Goal: Task Accomplishment & Management: Complete application form

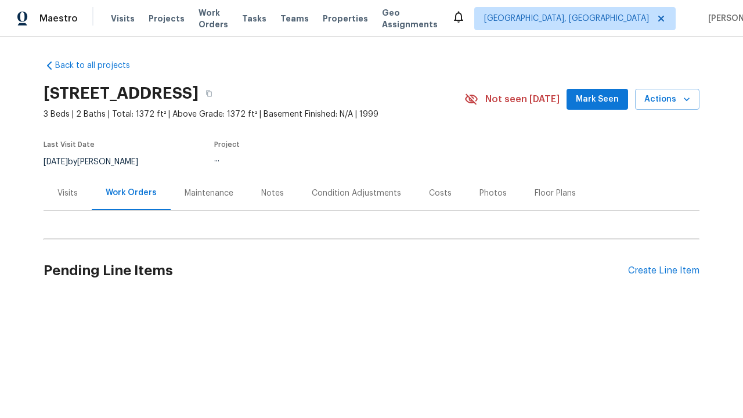
click at [664, 271] on div "Create Line Item" at bounding box center [663, 270] width 71 height 11
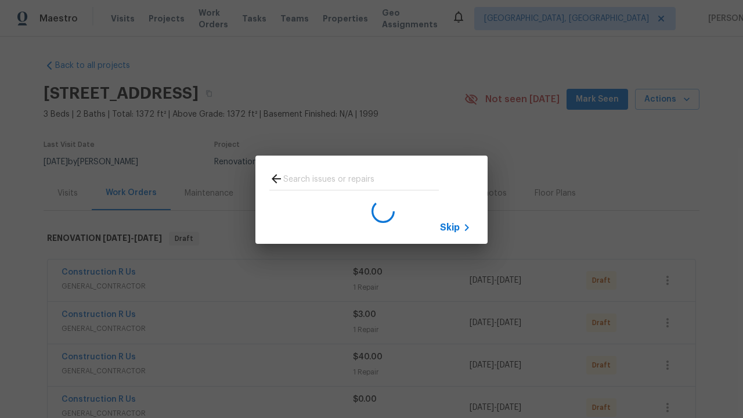
click at [450, 227] on span "Skip" at bounding box center [450, 228] width 20 height 12
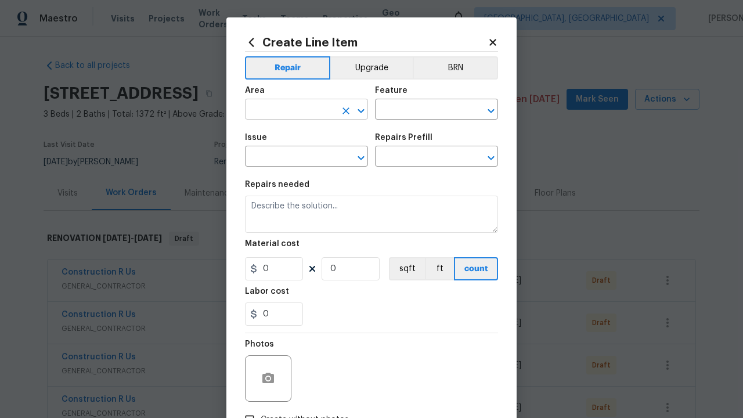
click at [290, 110] on input "text" at bounding box center [290, 111] width 91 height 18
type input "Bedroom"
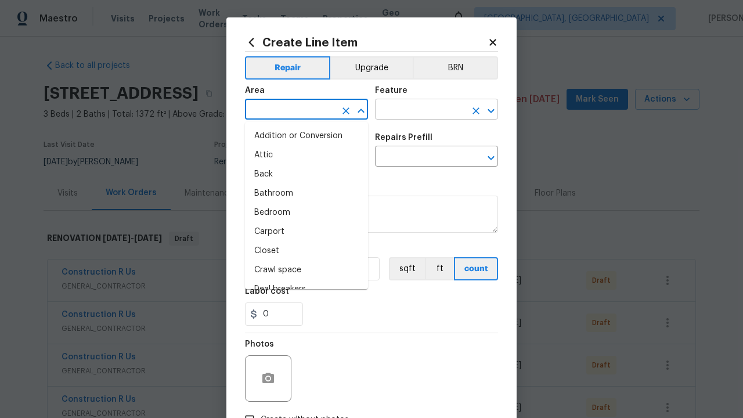
click at [307, 213] on li "Bedroom" at bounding box center [306, 212] width 123 height 19
type input "Bedroom"
click at [420, 110] on input "text" at bounding box center [420, 111] width 91 height 18
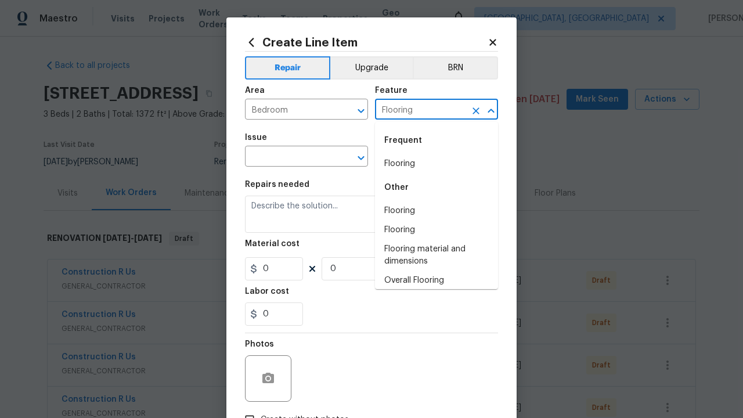
click at [437, 164] on li "Flooring" at bounding box center [436, 163] width 123 height 19
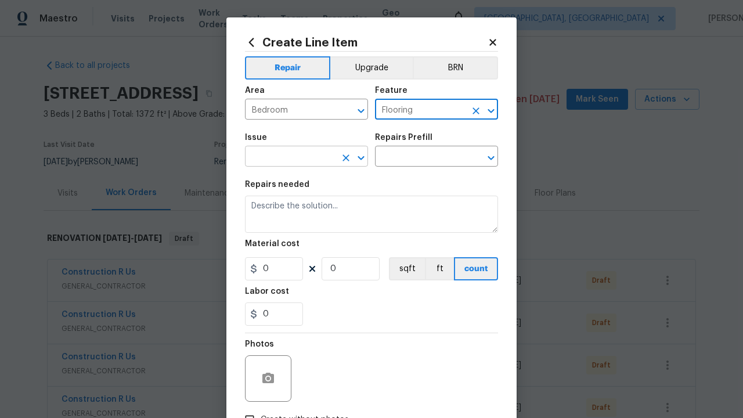
type input "Flooring"
click at [290, 157] on input "text" at bounding box center [290, 158] width 91 height 18
type input "Wallpaper"
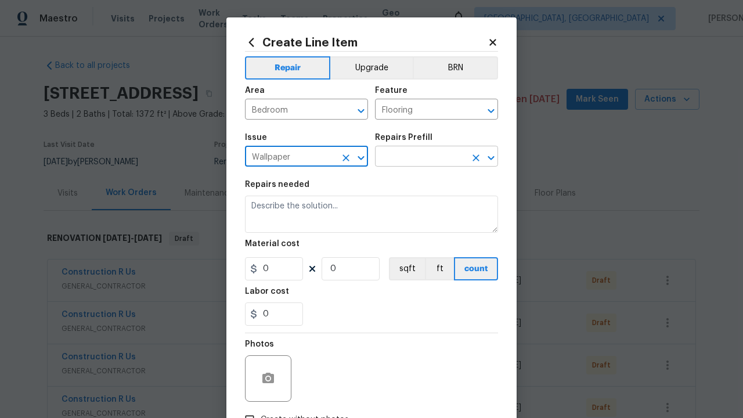
type input "Wallpaper"
click at [420, 157] on input "text" at bounding box center [420, 158] width 91 height 18
type input "Remove"
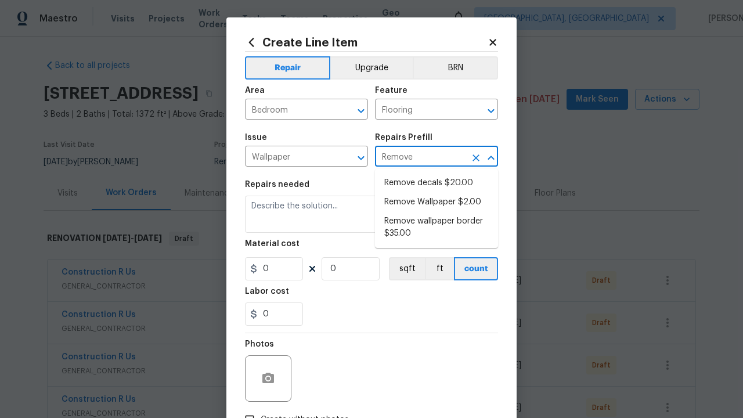
click at [437, 183] on li "Remove decals $20.00" at bounding box center [436, 183] width 123 height 19
type input "Walls and Ceiling"
type textarea "Remove decals from door/wall/ceiling"
type input "1"
type input "Remove decals $20.00"
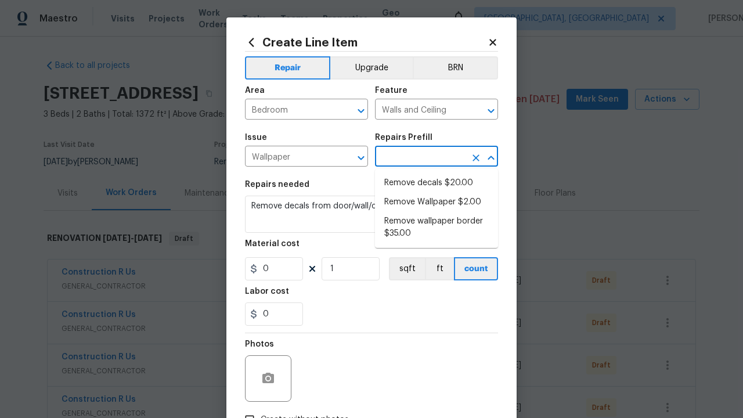
type input "20"
type input "Remove decals $20.00"
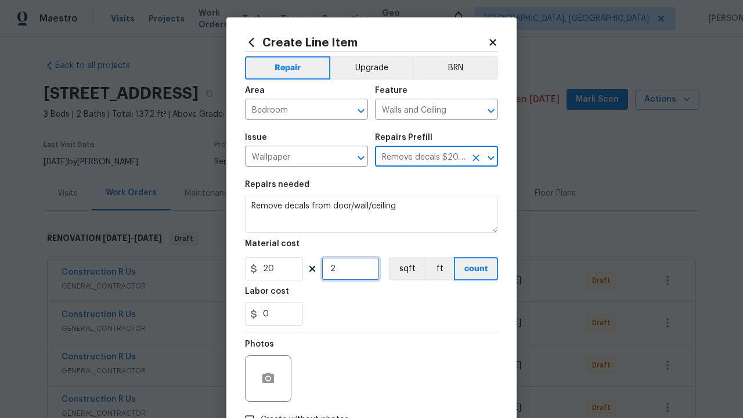
type input "2"
click at [406, 269] on button "sqft" at bounding box center [407, 268] width 36 height 23
click at [250, 409] on input "Create without photos" at bounding box center [250, 420] width 22 height 22
checkbox input "true"
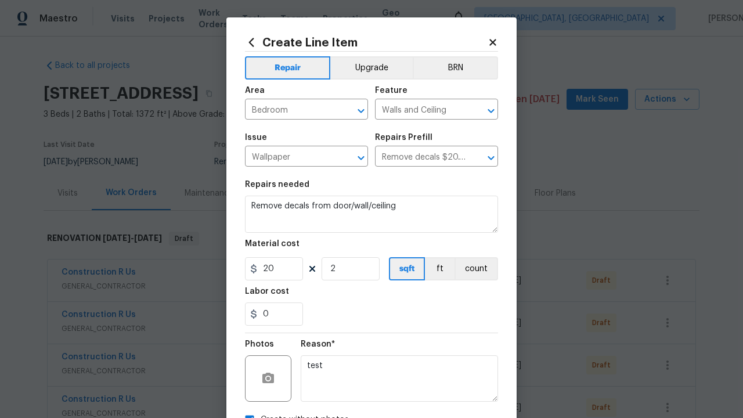
scroll to position [13, 0]
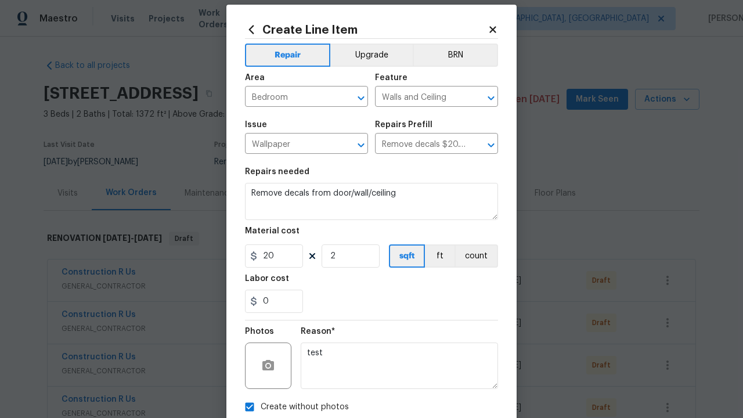
type textarea "test"
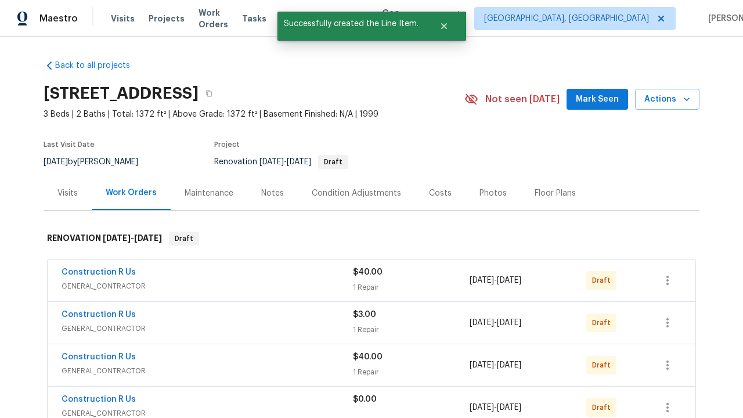
checkbox input "true"
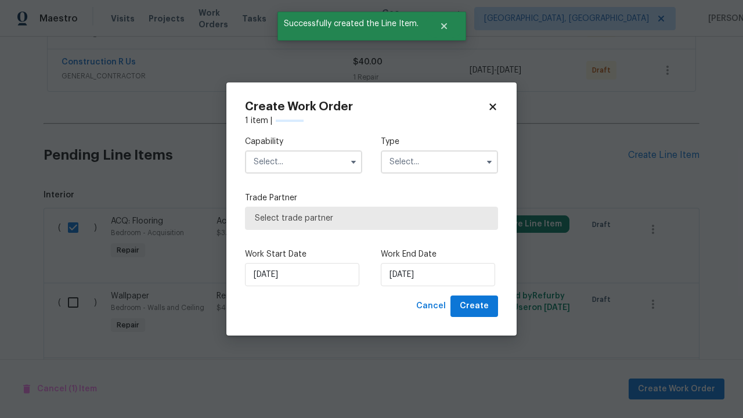
click at [304, 162] on input "text" at bounding box center [303, 161] width 117 height 23
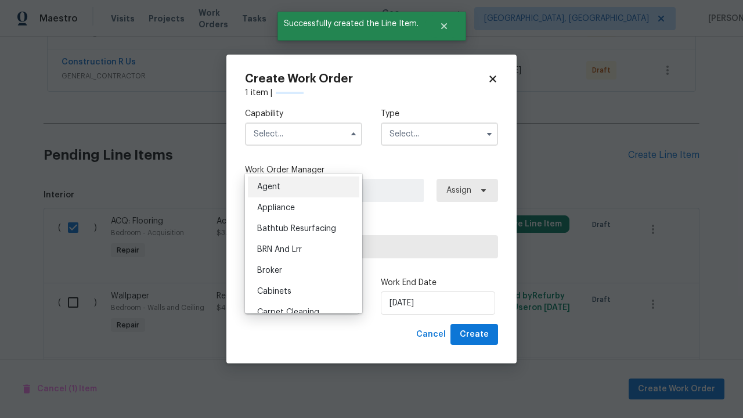
type input "General Contractor"
click at [440, 134] on input "text" at bounding box center [439, 134] width 117 height 23
type input "Renovation"
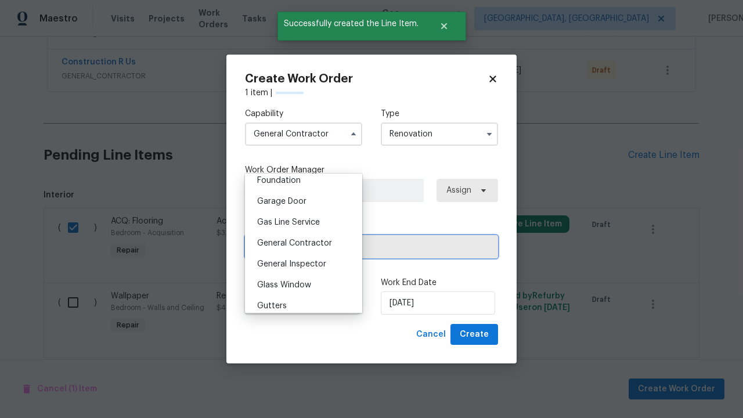
click at [363, 246] on span "Select trade partner" at bounding box center [371, 247] width 233 height 12
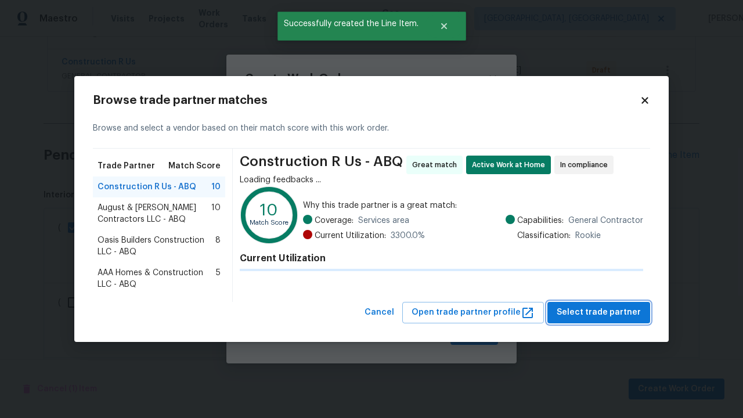
click at [602, 312] on span "Select trade partner" at bounding box center [599, 312] width 84 height 15
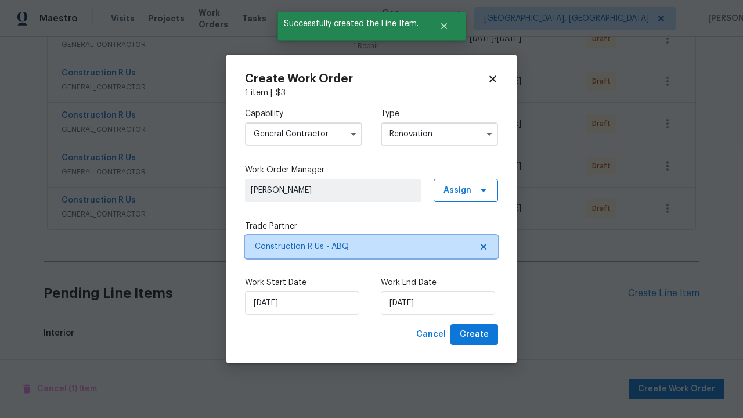
click at [476, 334] on span "Create" at bounding box center [474, 334] width 29 height 15
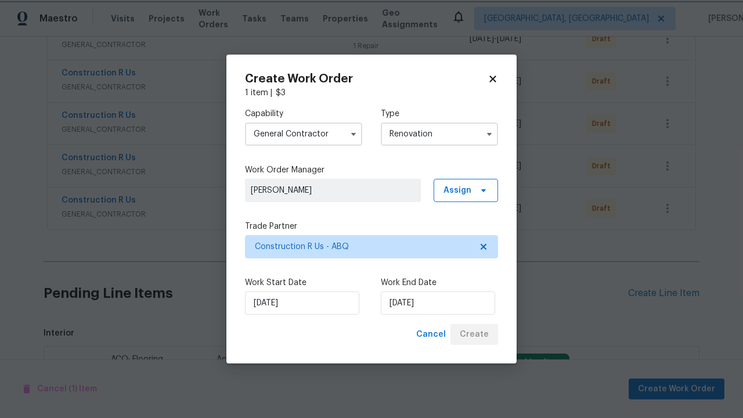
scroll to position [1566, 0]
